Goal: Transaction & Acquisition: Purchase product/service

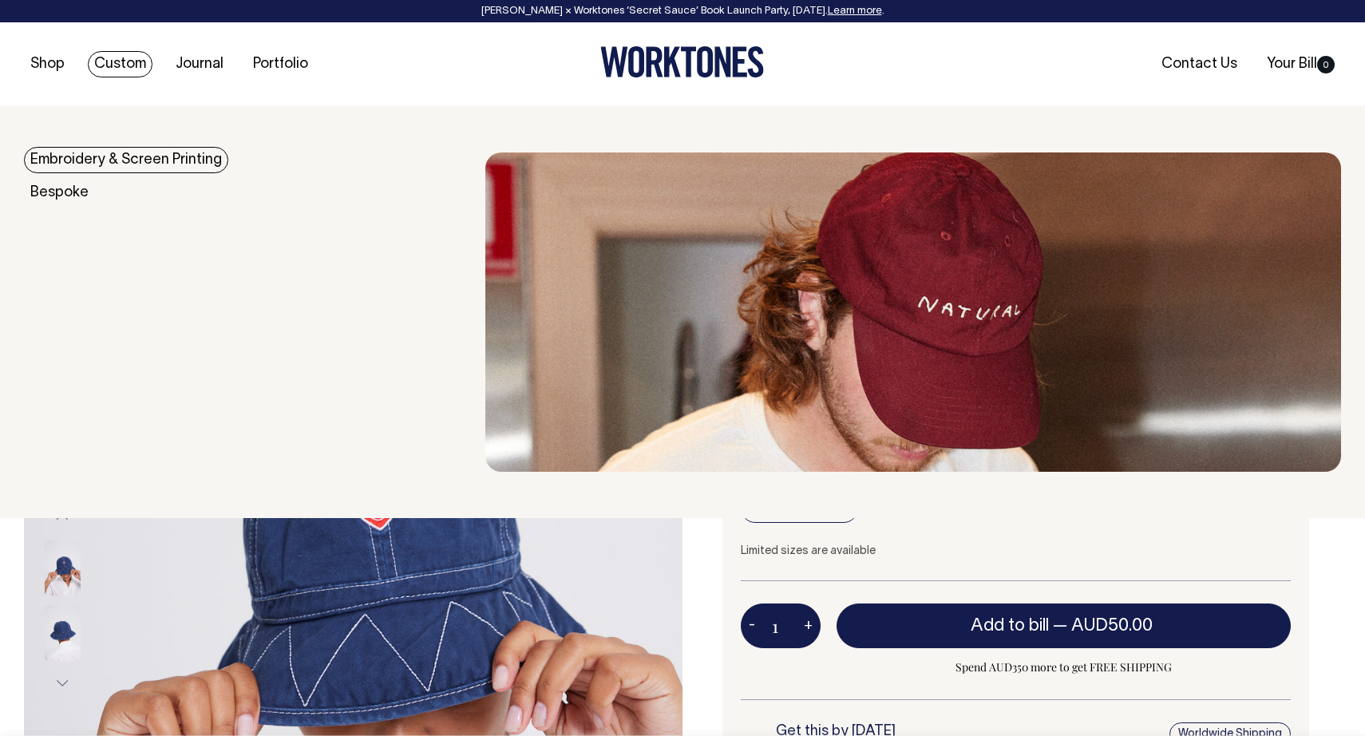
click at [124, 164] on link "Embroidery & Screen Printing" at bounding box center [126, 160] width 204 height 26
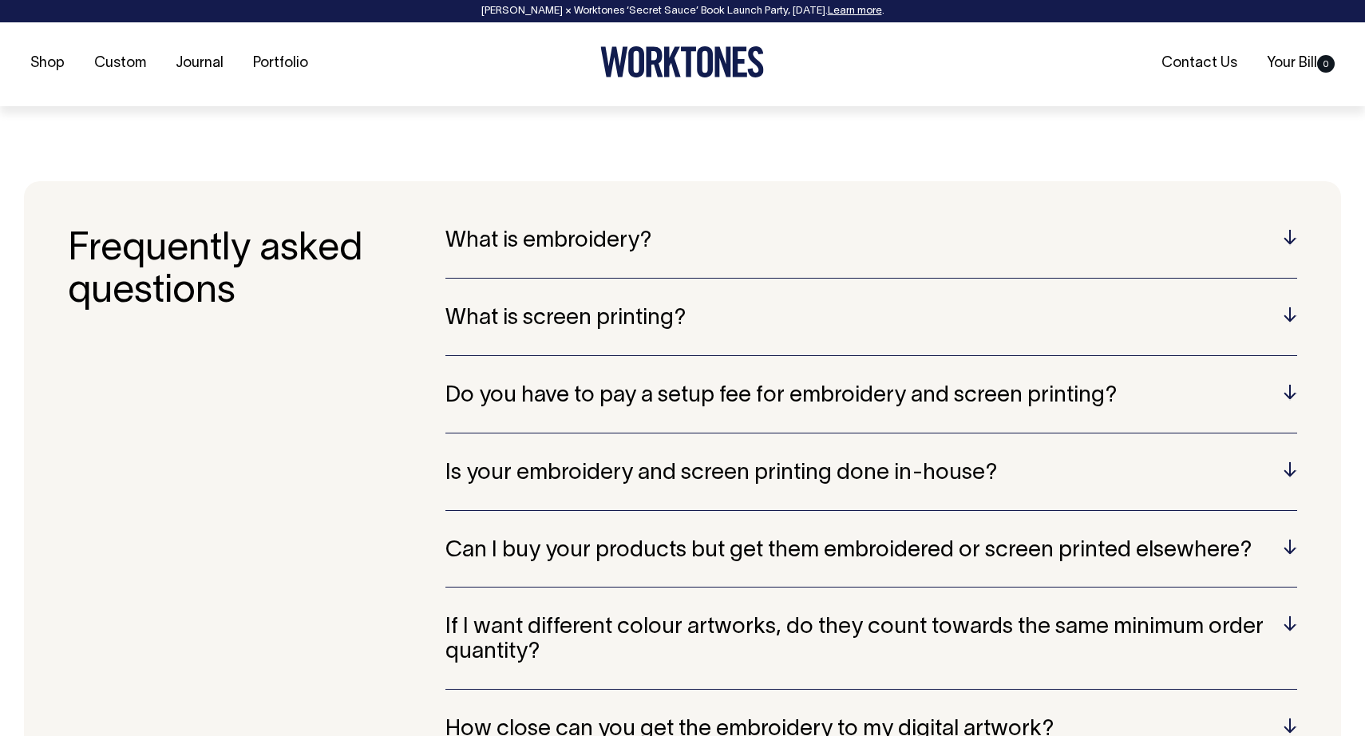
scroll to position [3225, 0]
click at [1290, 461] on h5 "Is your embroidery and screen printing done in-house?" at bounding box center [871, 473] width 852 height 25
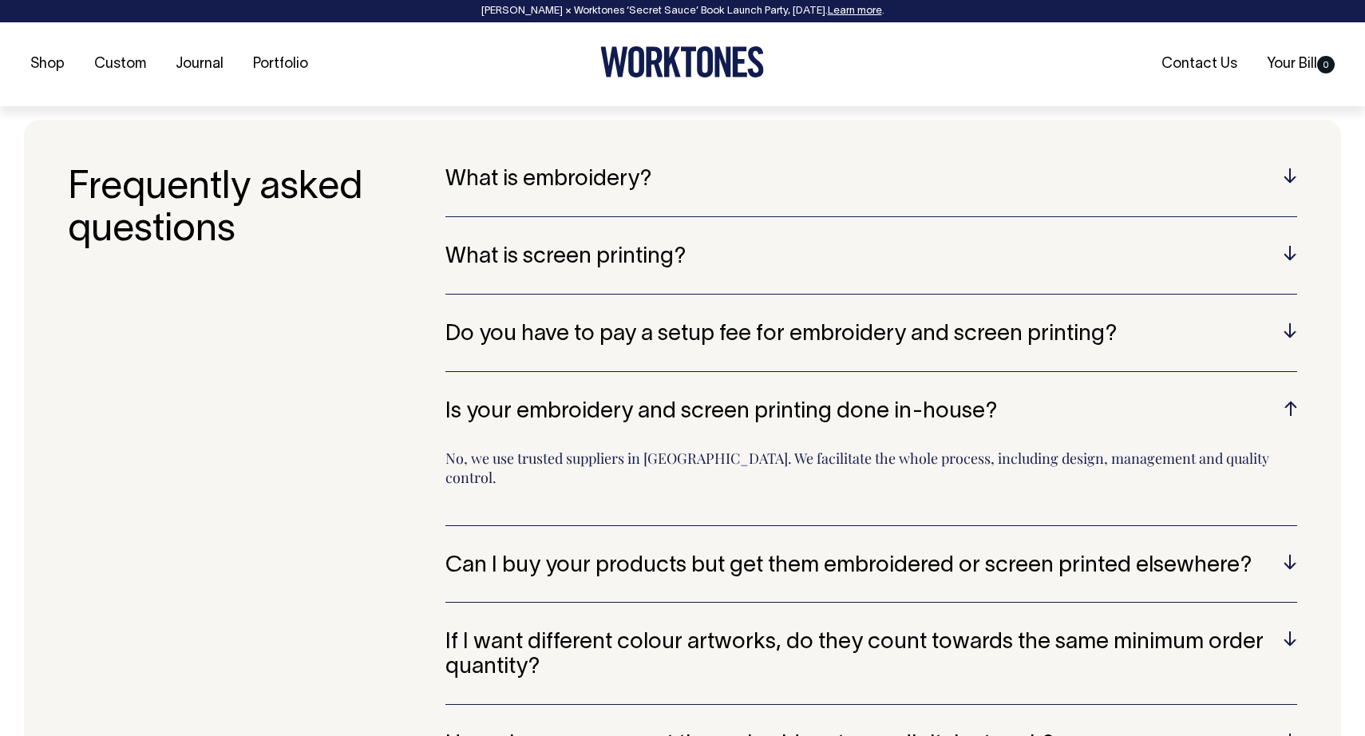
scroll to position [3286, 0]
click at [1289, 553] on h5 "Can I buy your products but get them embroidered or screen printed elsewhere?" at bounding box center [871, 565] width 852 height 25
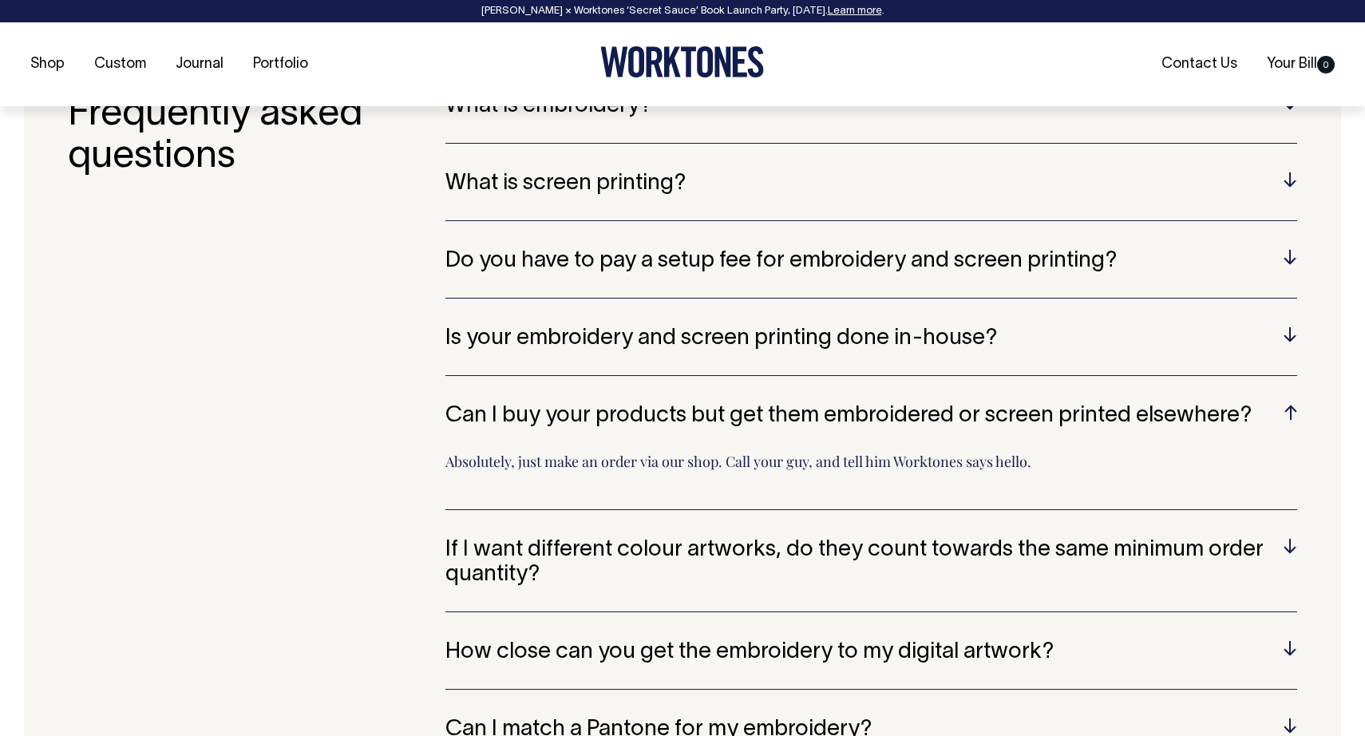
click at [1285, 538] on h5 "If I want different colour artworks, do they count towards the same minimum ord…" at bounding box center [871, 562] width 852 height 49
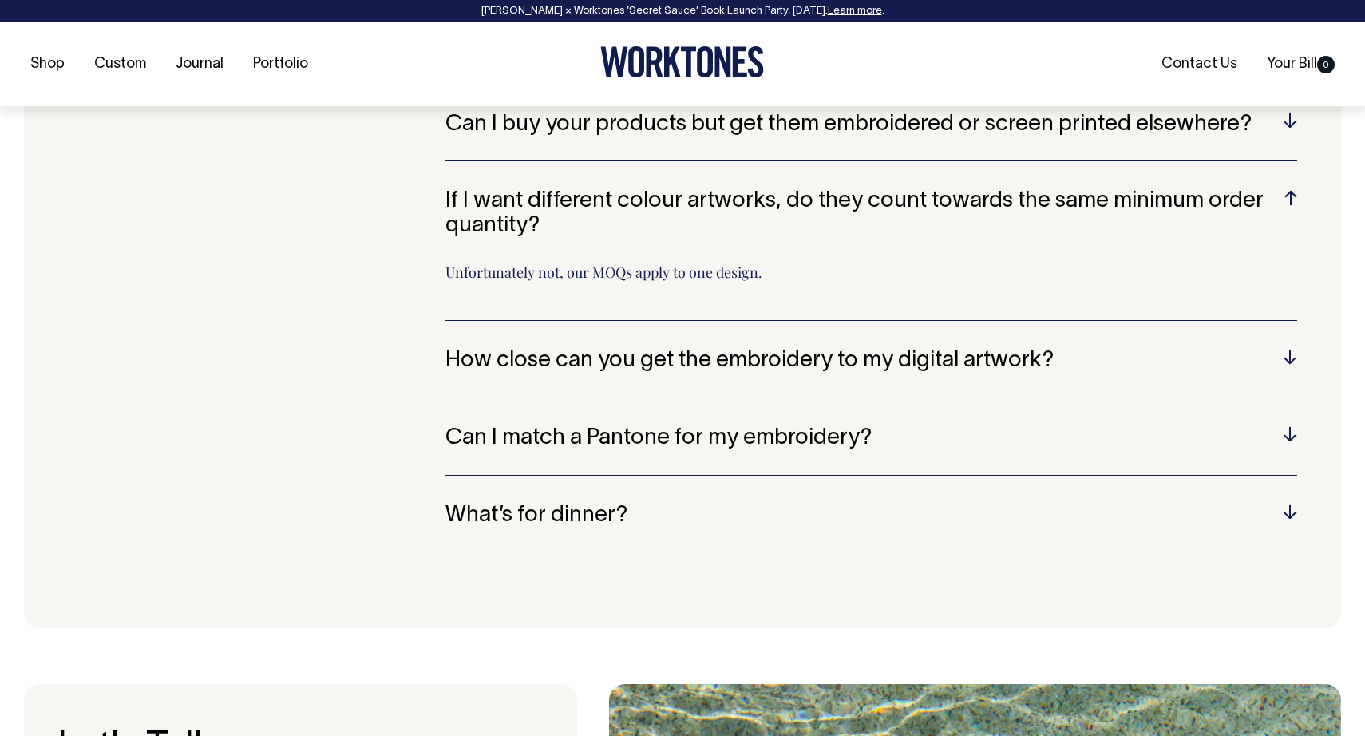
scroll to position [3651, 0]
click at [1291, 426] on h5 "Can I match a Pantone for my embroidery?" at bounding box center [871, 438] width 852 height 25
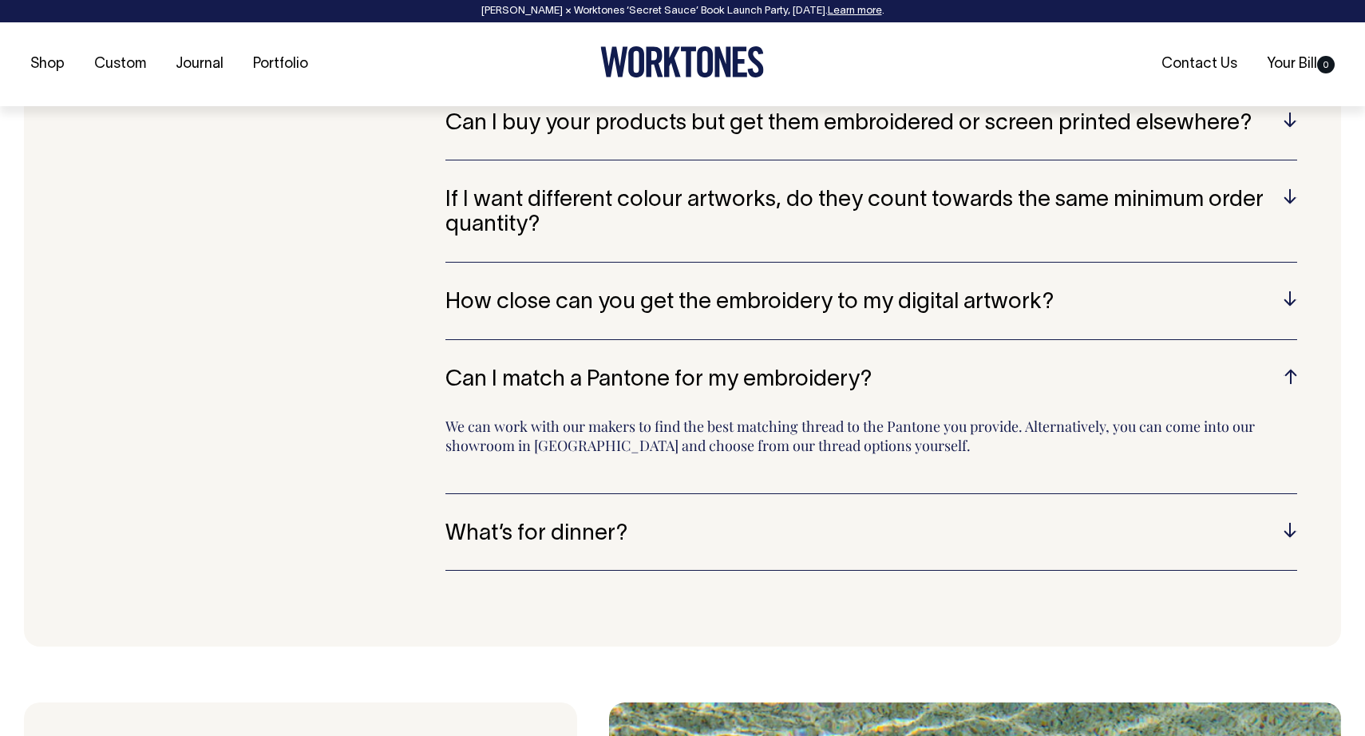
click at [1288, 522] on h5 "What’s for dinner?" at bounding box center [871, 534] width 852 height 25
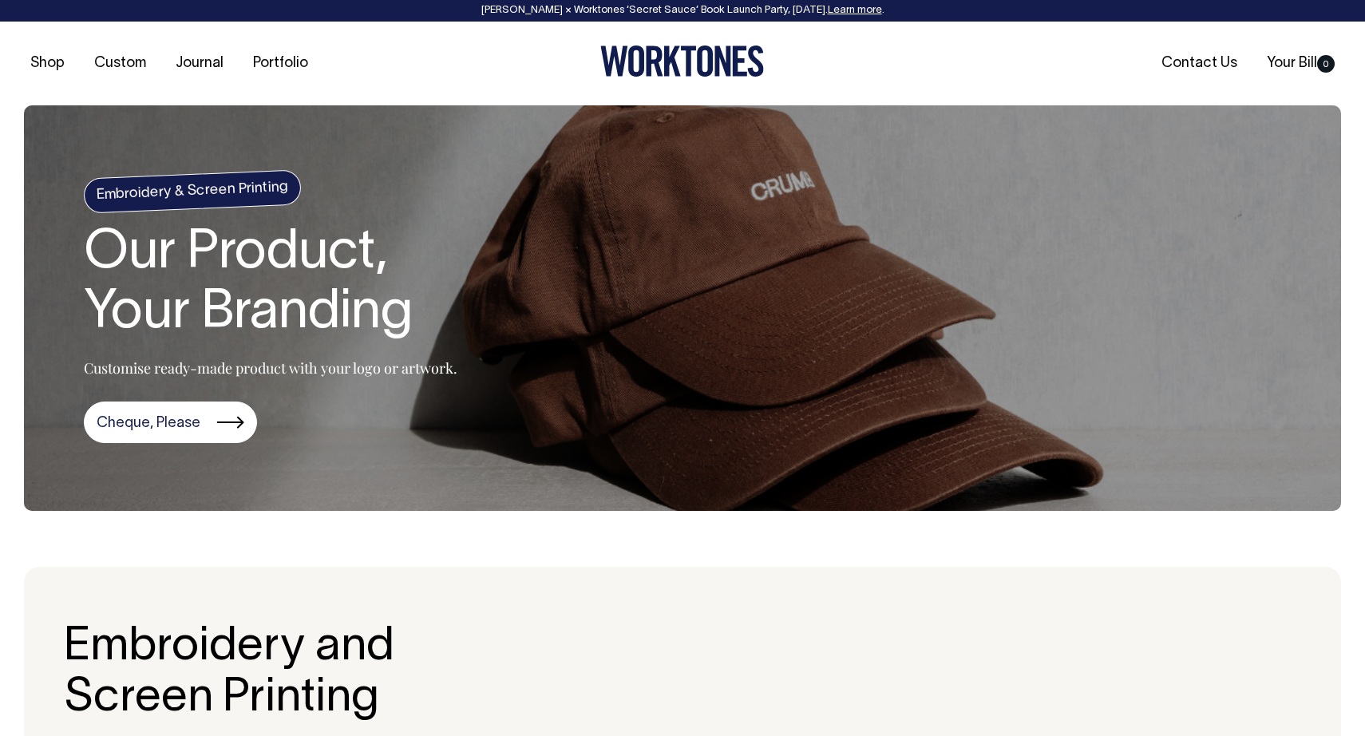
scroll to position [0, 0]
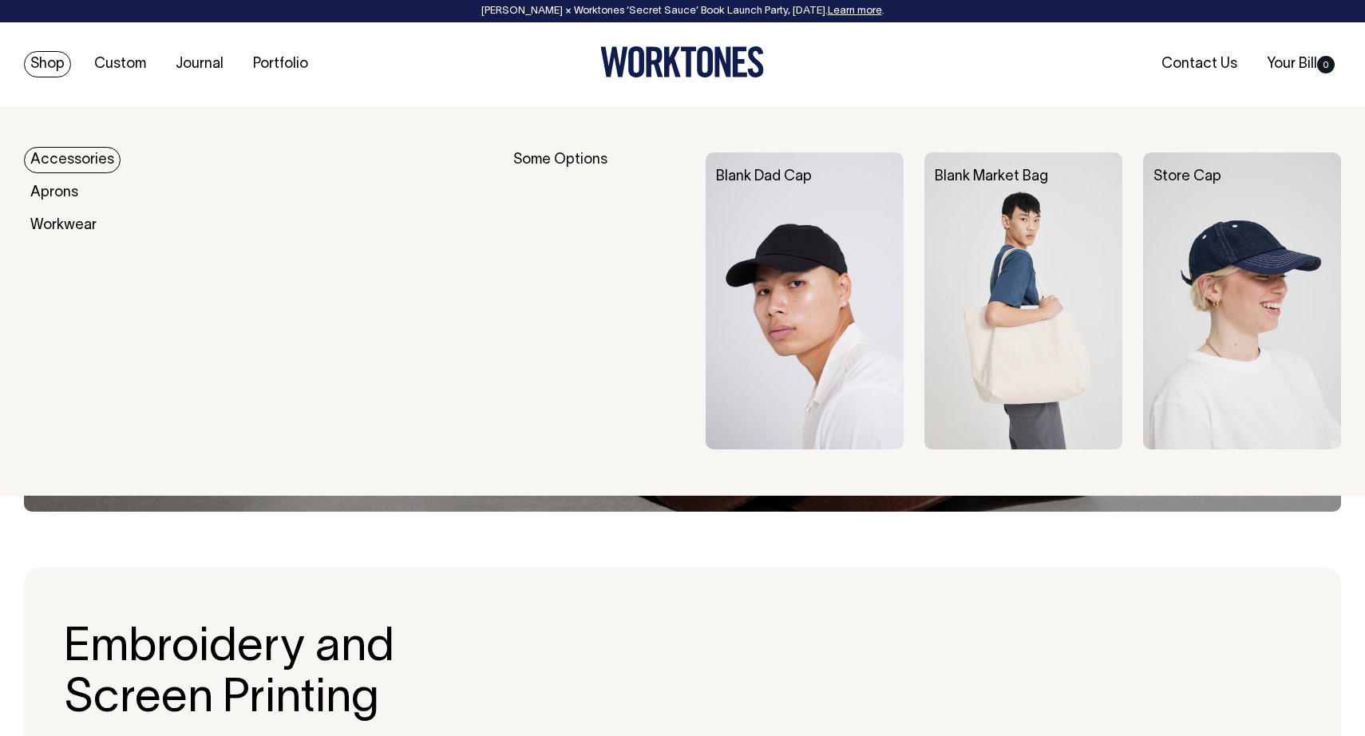
click at [798, 267] on img at bounding box center [805, 300] width 198 height 297
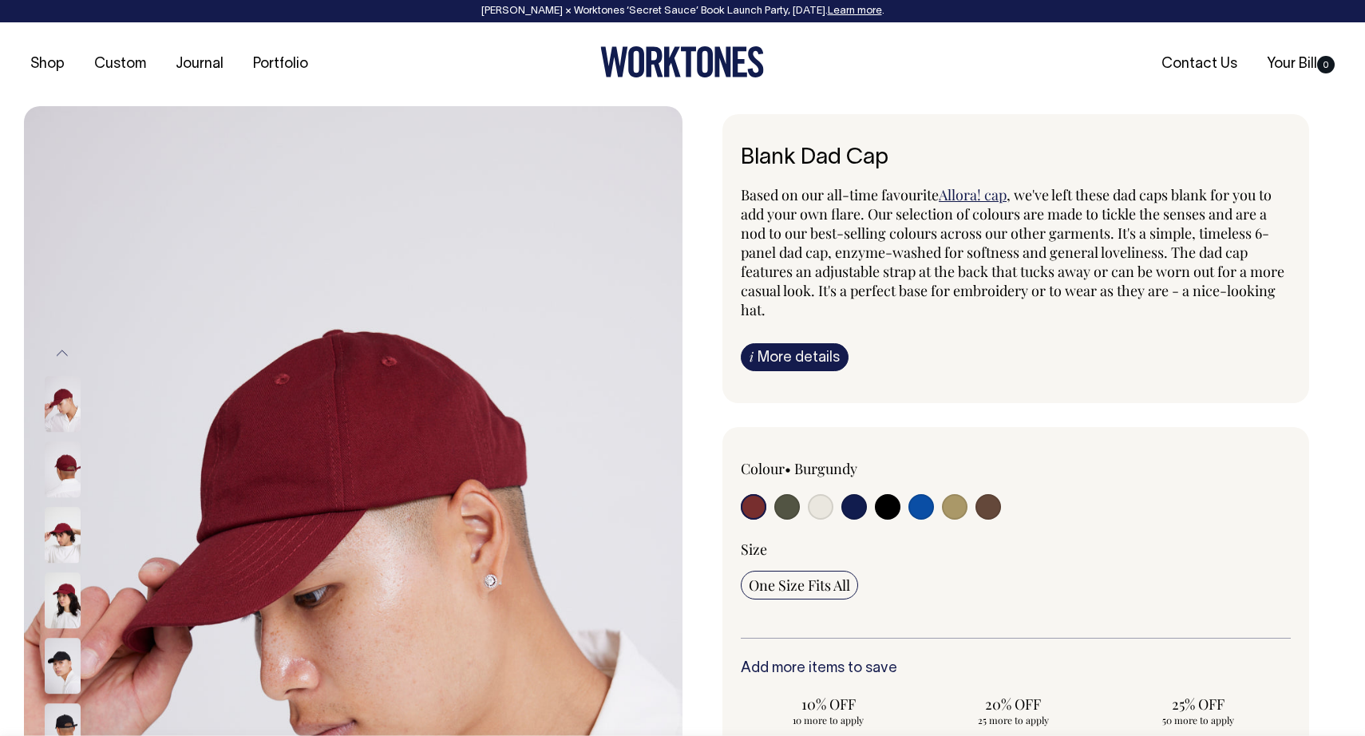
click at [985, 506] on input "radio" at bounding box center [989, 507] width 26 height 26
radio input "true"
select select "Espresso"
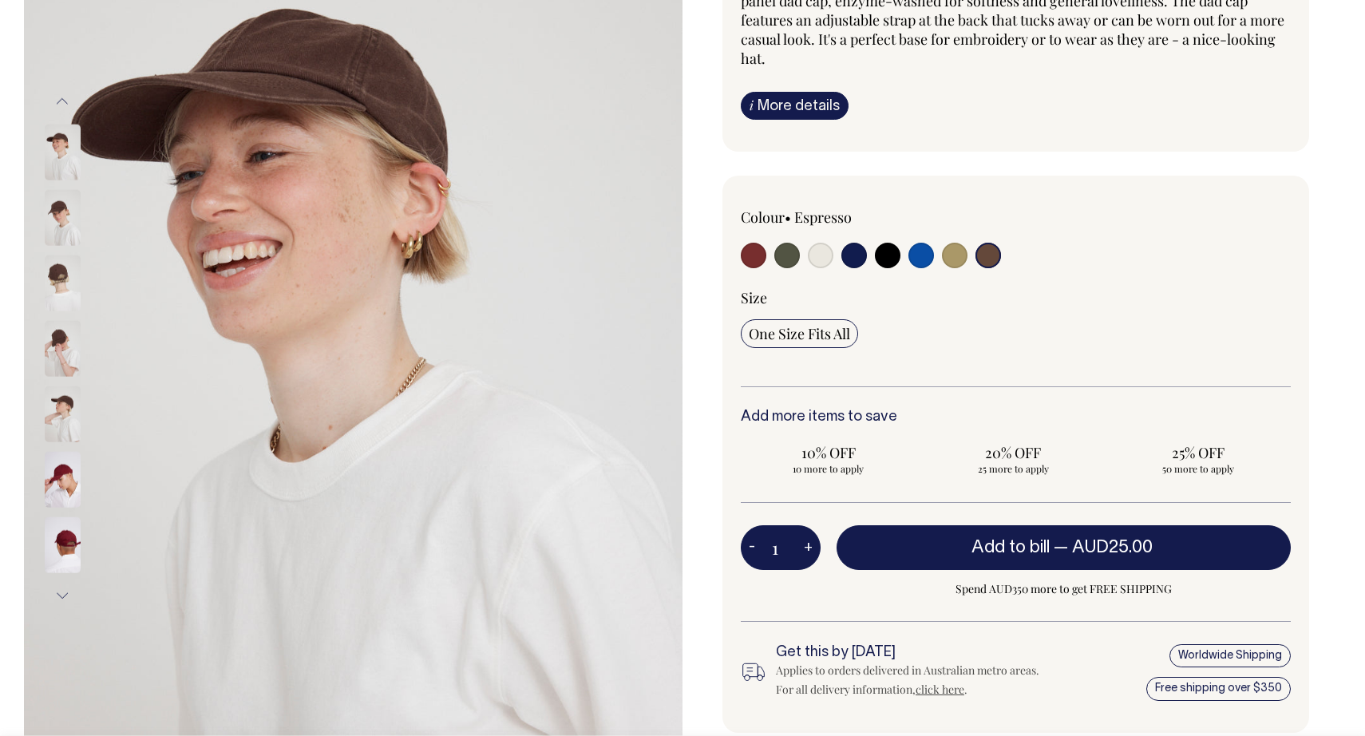
scroll to position [252, 0]
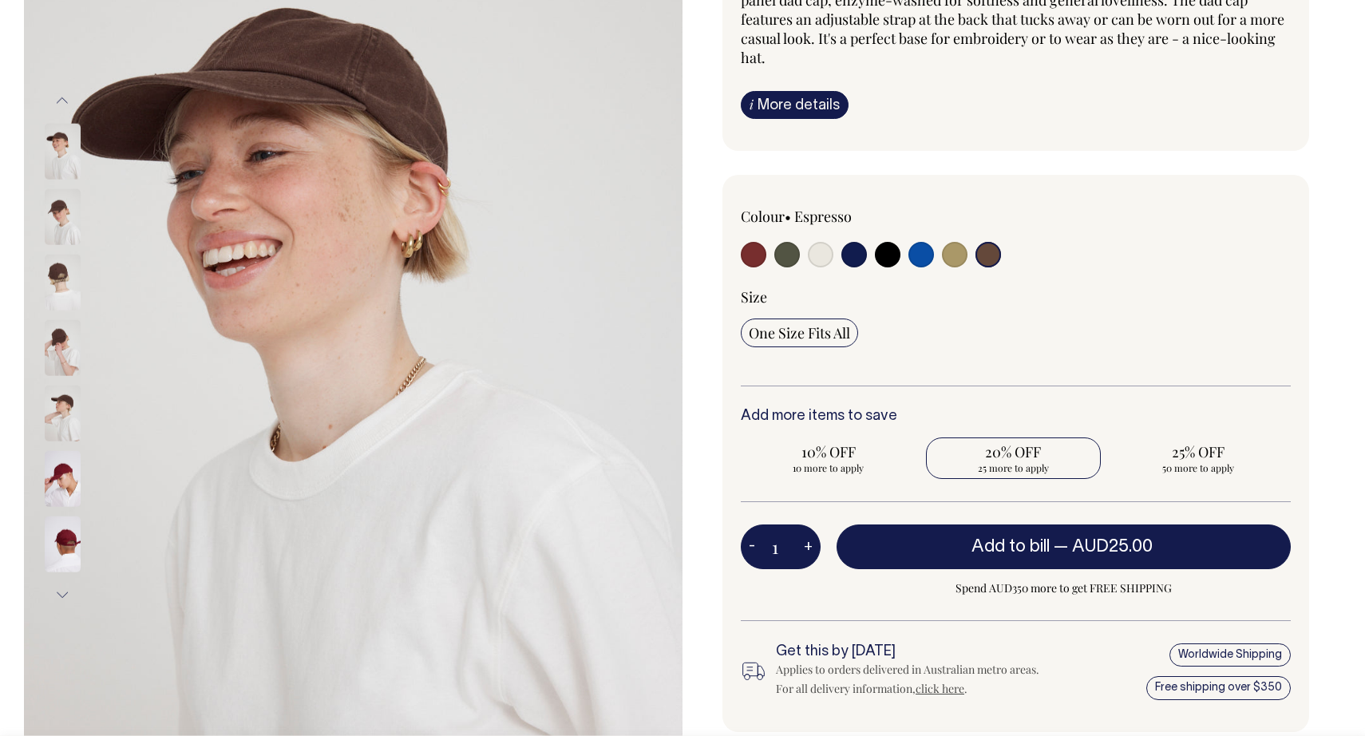
click at [1039, 456] on span "20% OFF" at bounding box center [1014, 451] width 160 height 19
click at [1039, 456] on input "20% OFF 25 more to apply" at bounding box center [1014, 458] width 176 height 42
radio input "true"
type input "25"
radio input "true"
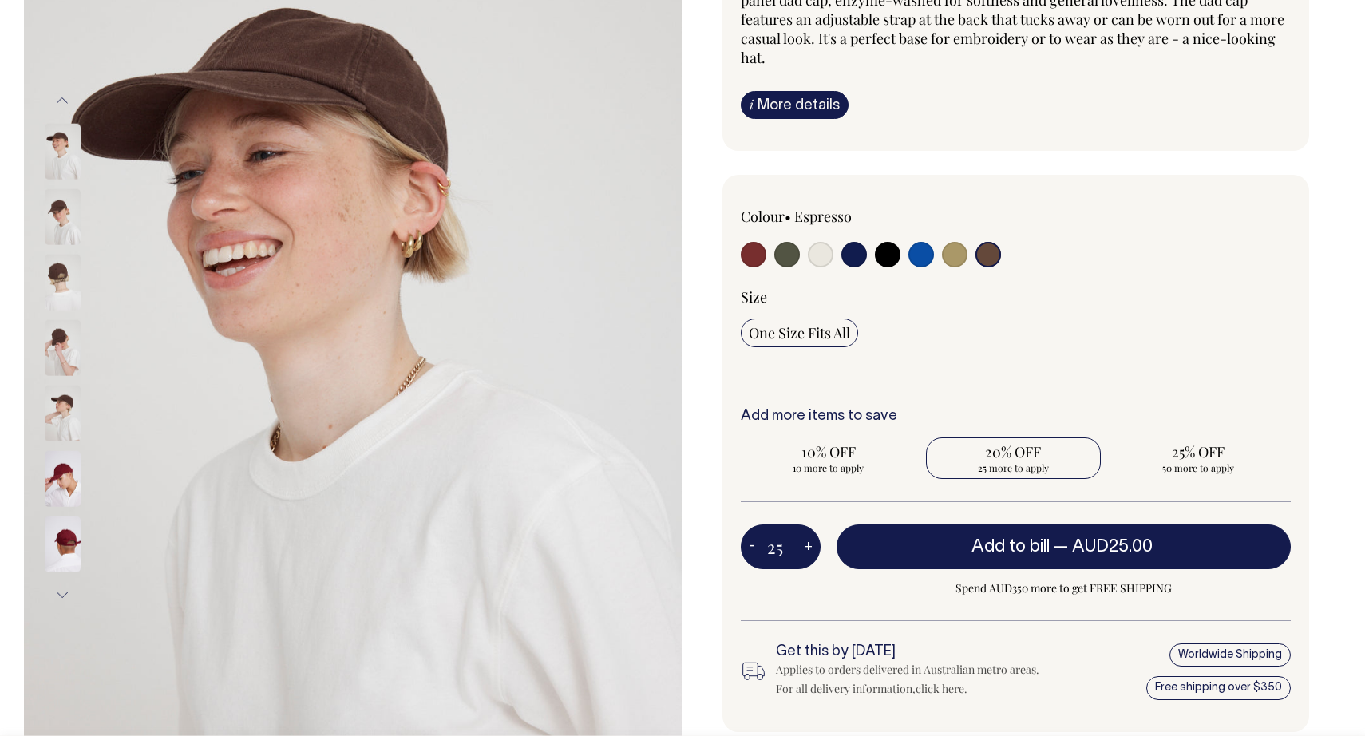
select select
type input "25"
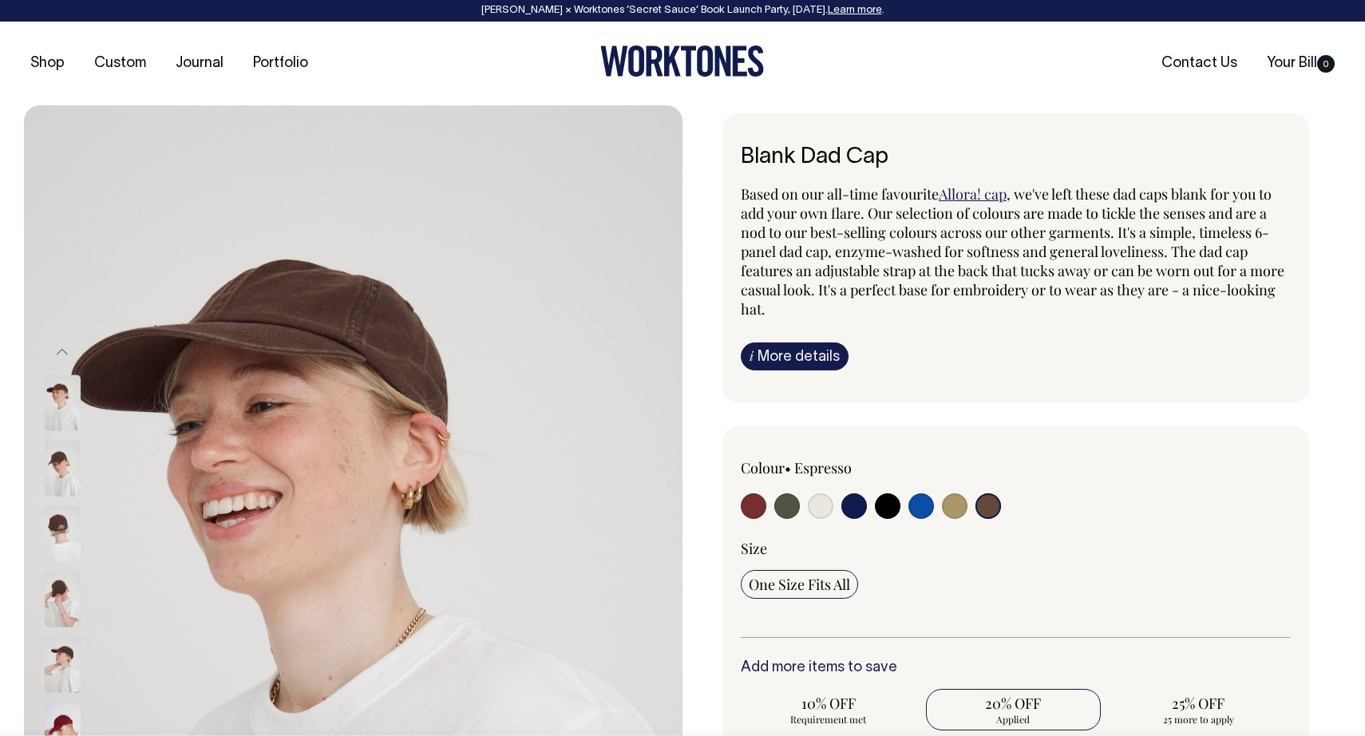
scroll to position [0, 0]
